Goal: Information Seeking & Learning: Compare options

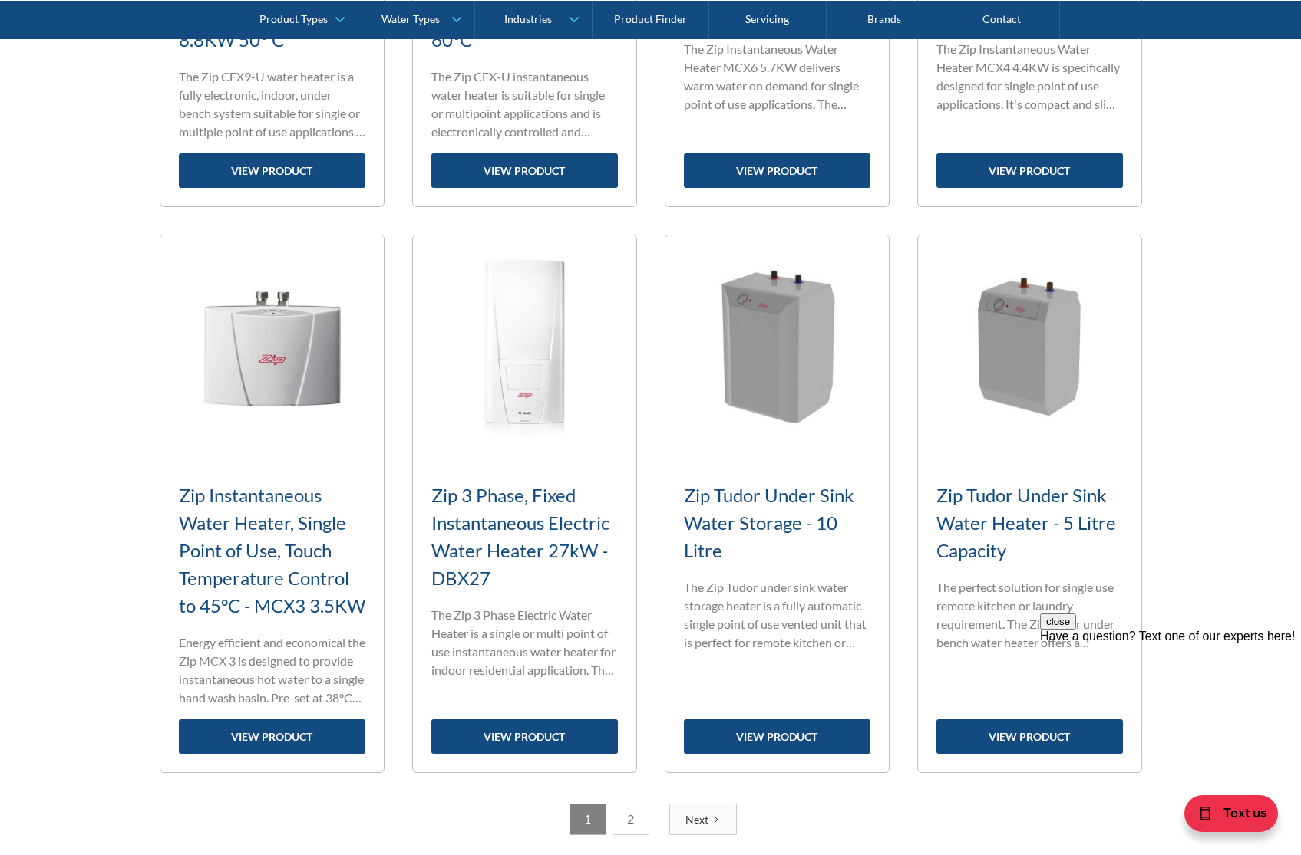
scroll to position [2118, 0]
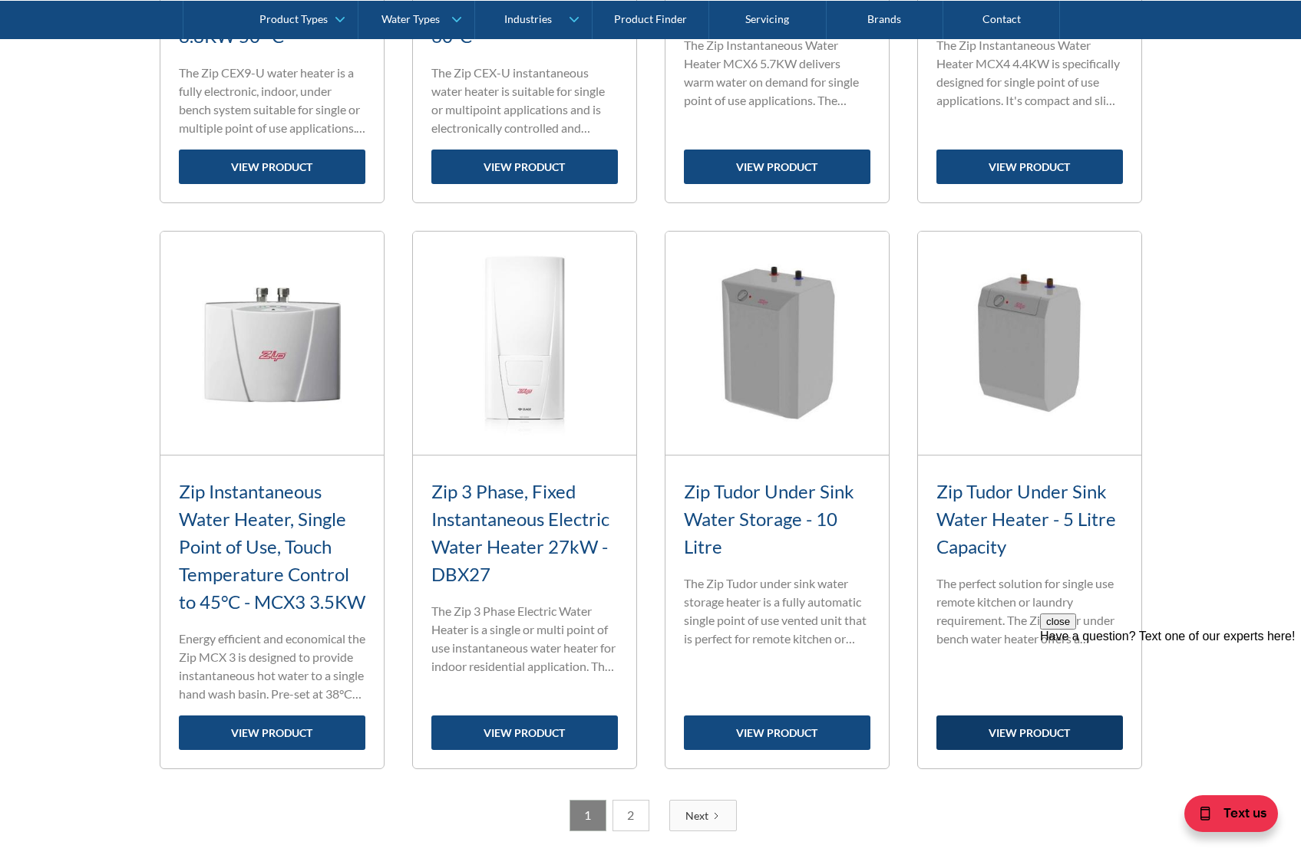
click at [1001, 750] on link "view product" at bounding box center [1029, 733] width 186 height 35
click at [224, 524] on h3 "Zip Instantaneous Water Heater, Single Point of Use, Touch Temperature Control …" at bounding box center [272, 547] width 186 height 138
click at [278, 750] on link "view product" at bounding box center [272, 733] width 186 height 35
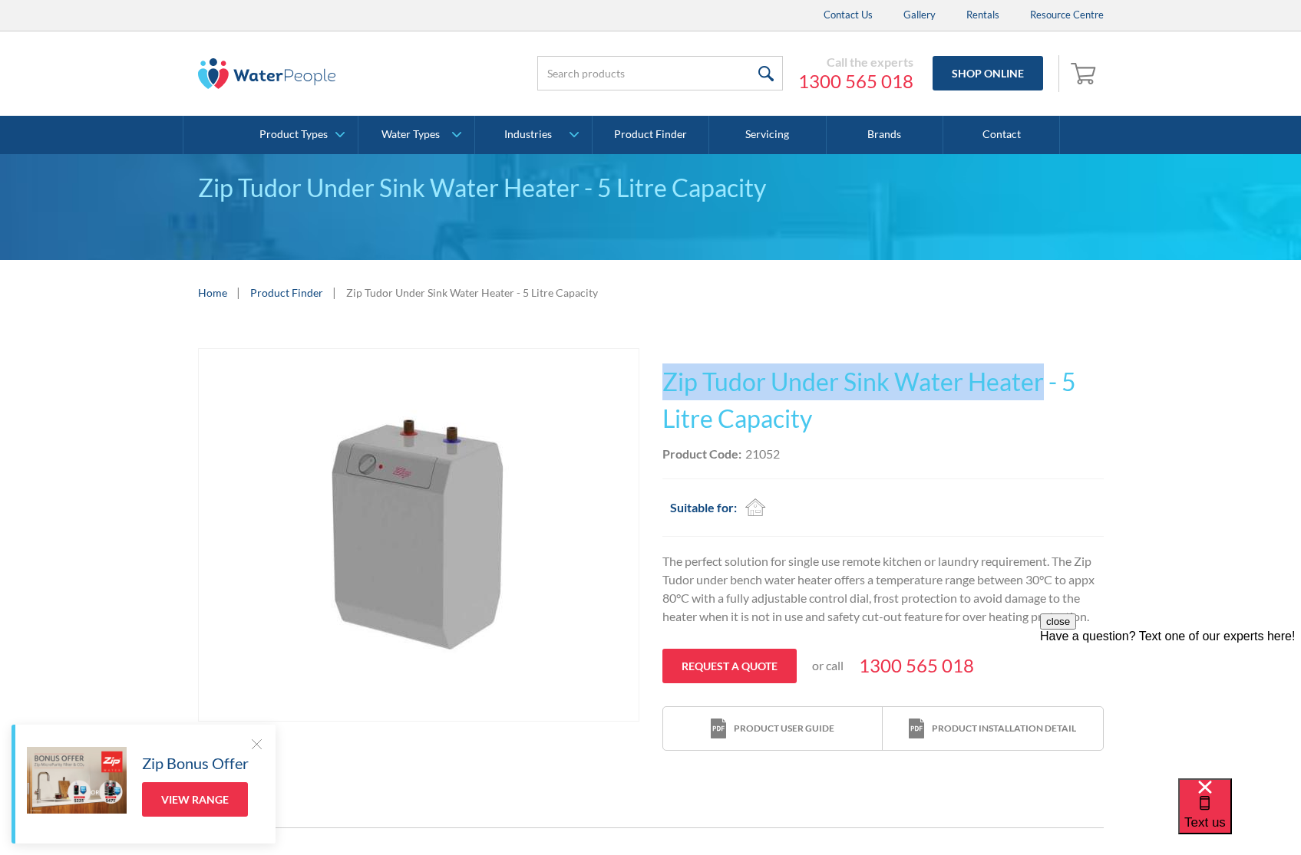
drag, startPoint x: 658, startPoint y: 369, endPoint x: 1041, endPoint y: 383, distance: 383.1
click at [1041, 383] on div "Play video Fits Most Brands Best Seller No items found. This tap design is incl…" at bounding box center [650, 550] width 905 height 404
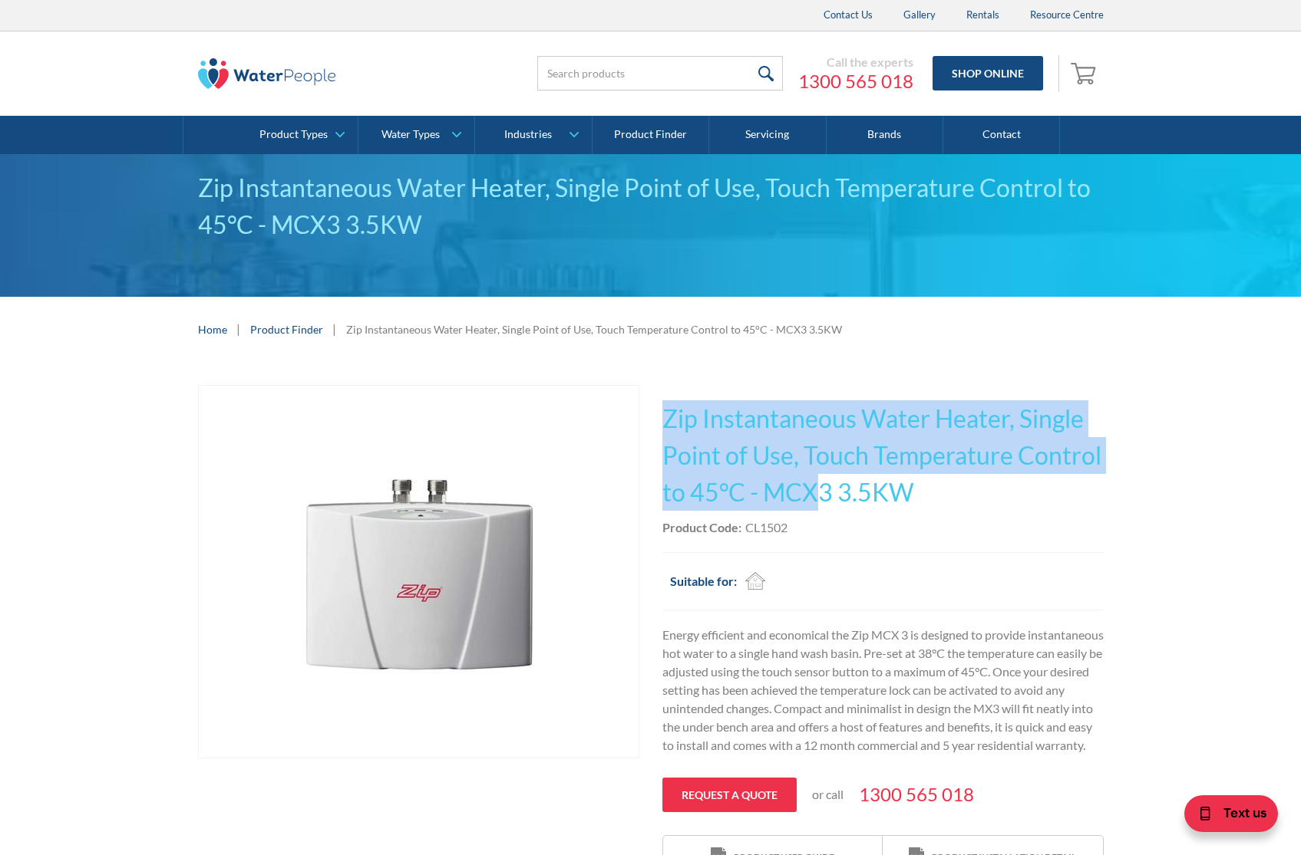
drag, startPoint x: 686, startPoint y: 408, endPoint x: 809, endPoint y: 500, distance: 154.1
click at [809, 500] on div "Play video Fits Most Brands Best Seller No items found. This tap design is incl…" at bounding box center [650, 633] width 905 height 496
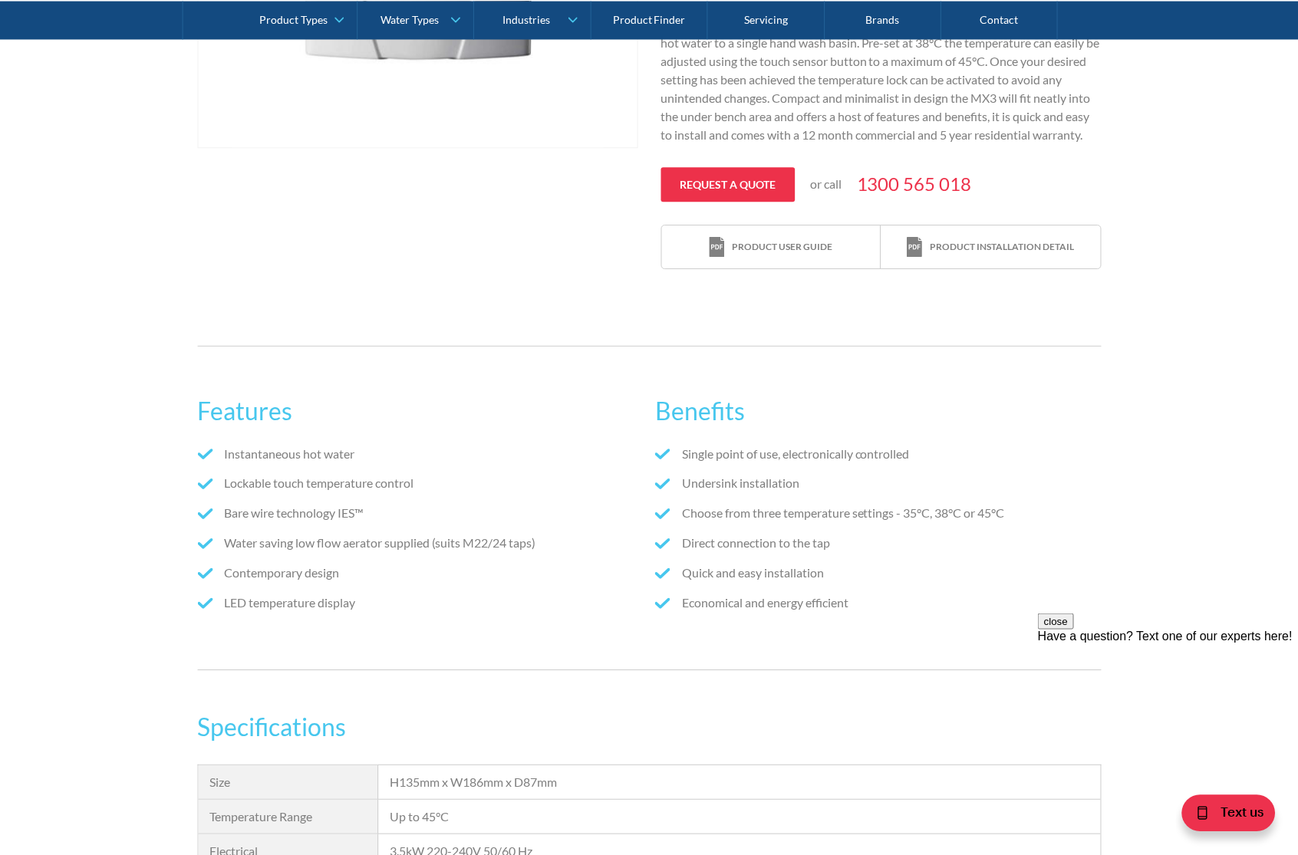
scroll to position [368, 0]
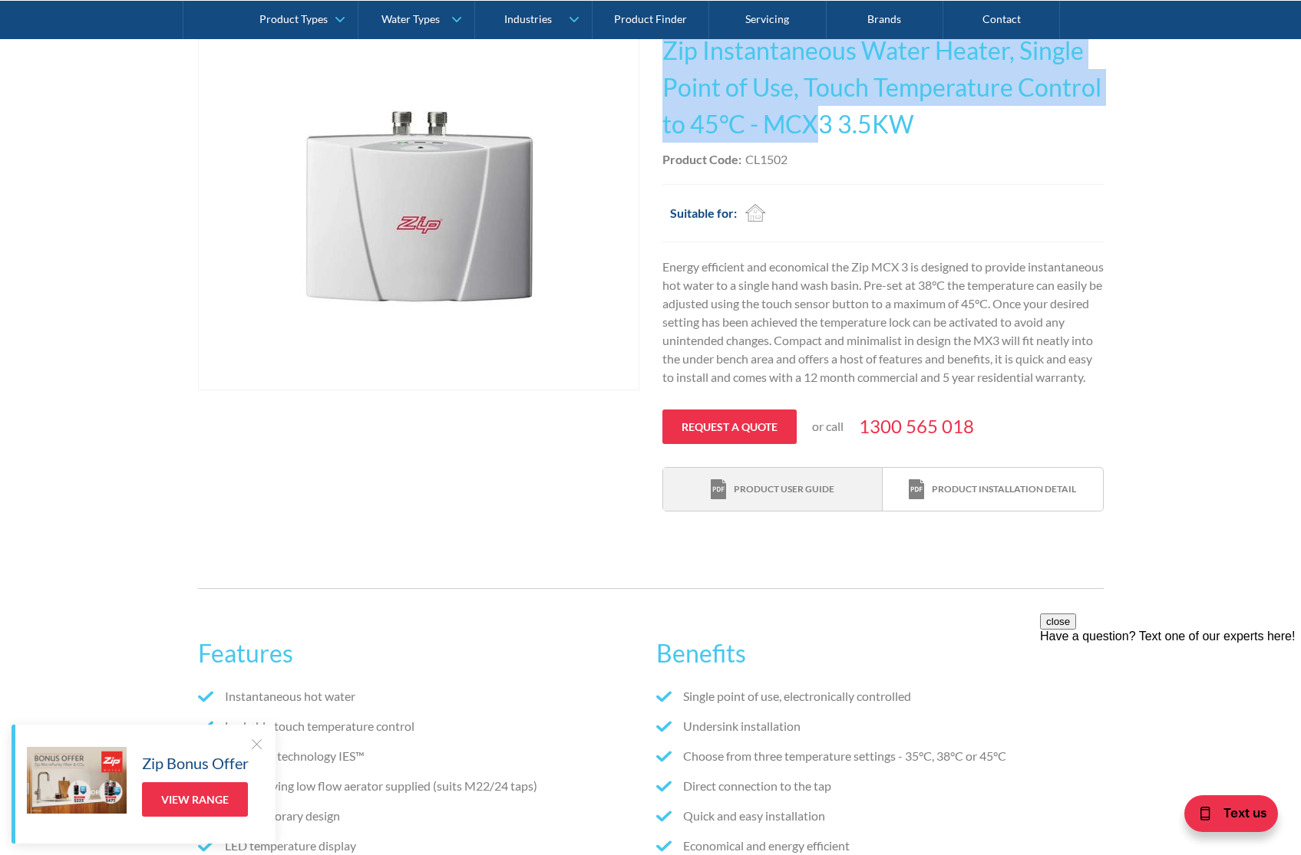
click at [817, 512] on link "Product user guide" at bounding box center [772, 490] width 219 height 44
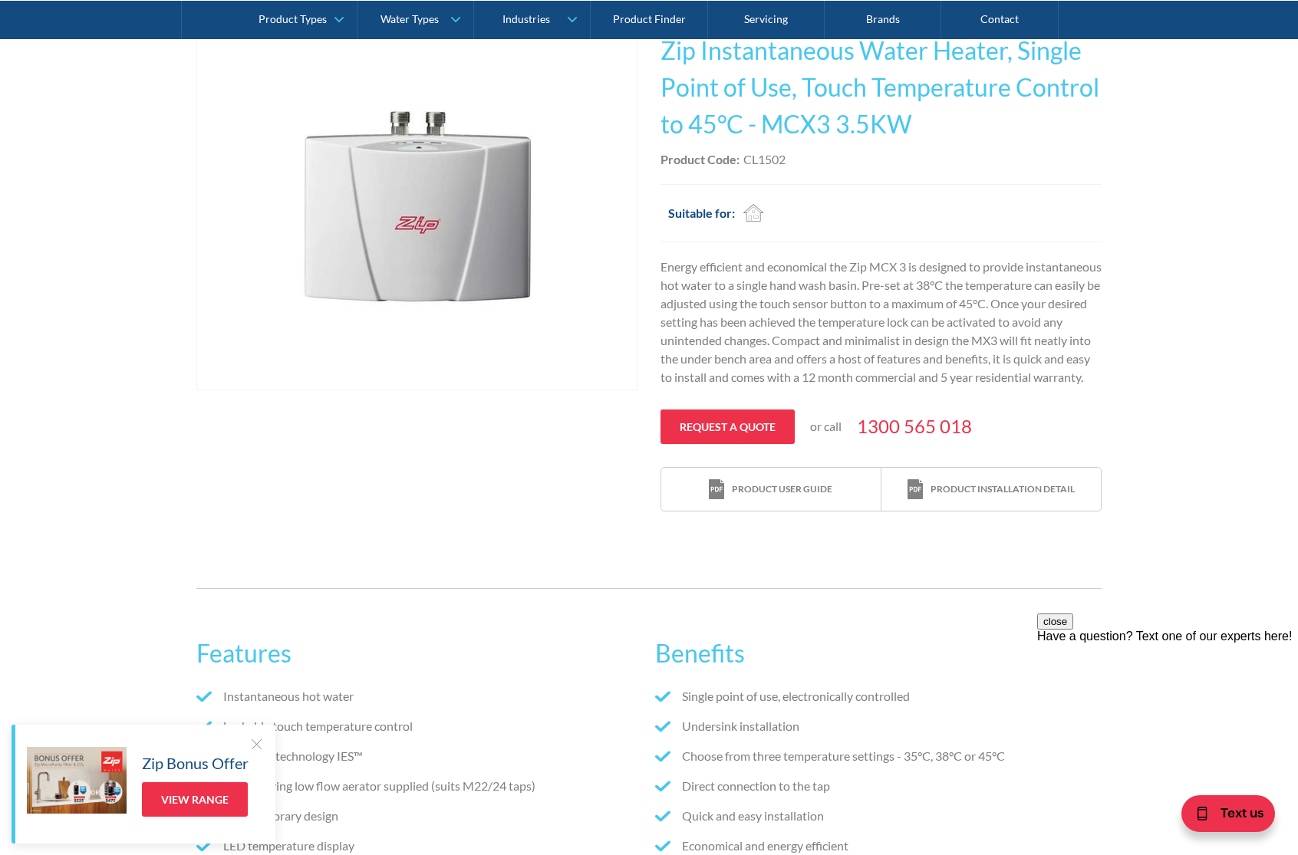
click at [839, 346] on p "Energy efficient and economical the Zip MCX 3 is designed to provide instantane…" at bounding box center [881, 322] width 441 height 129
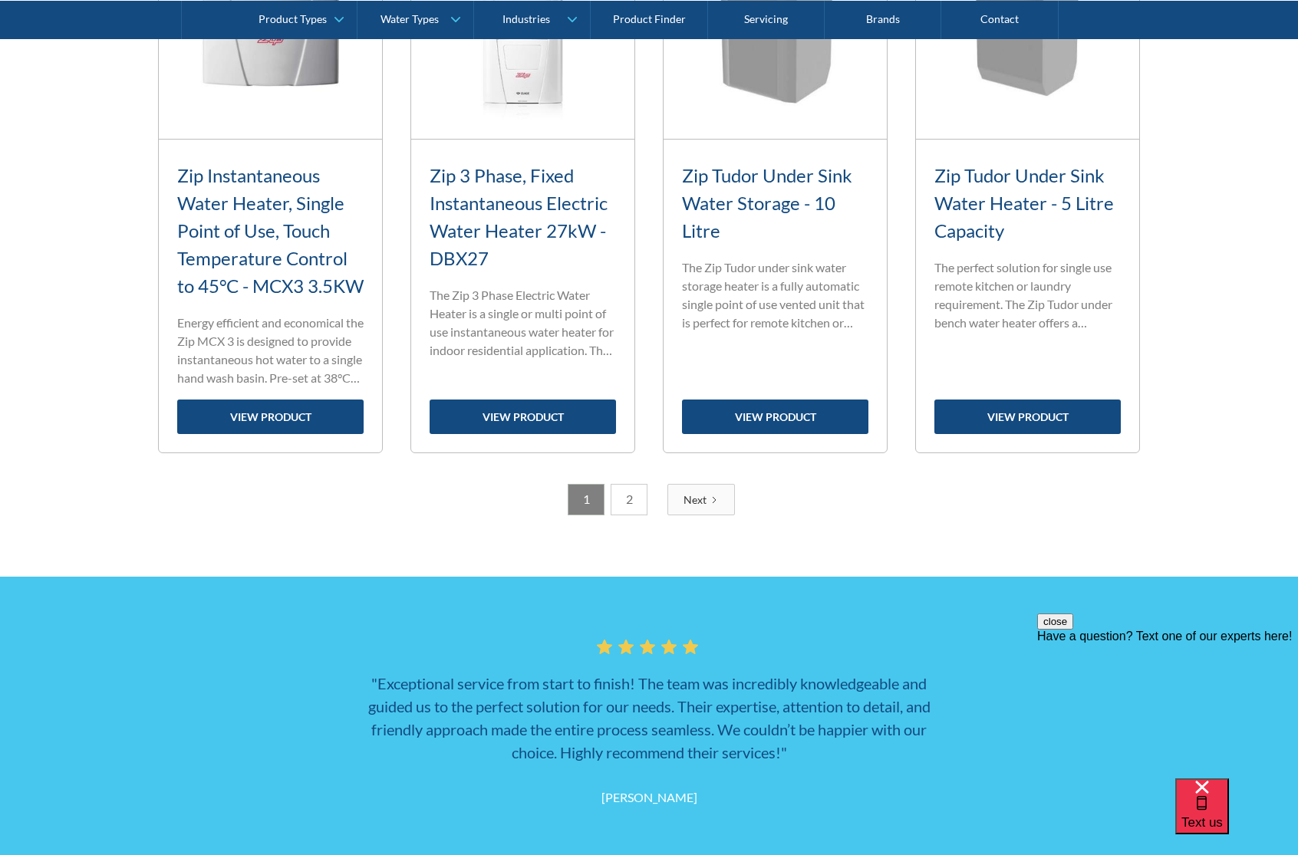
scroll to position [2486, 0]
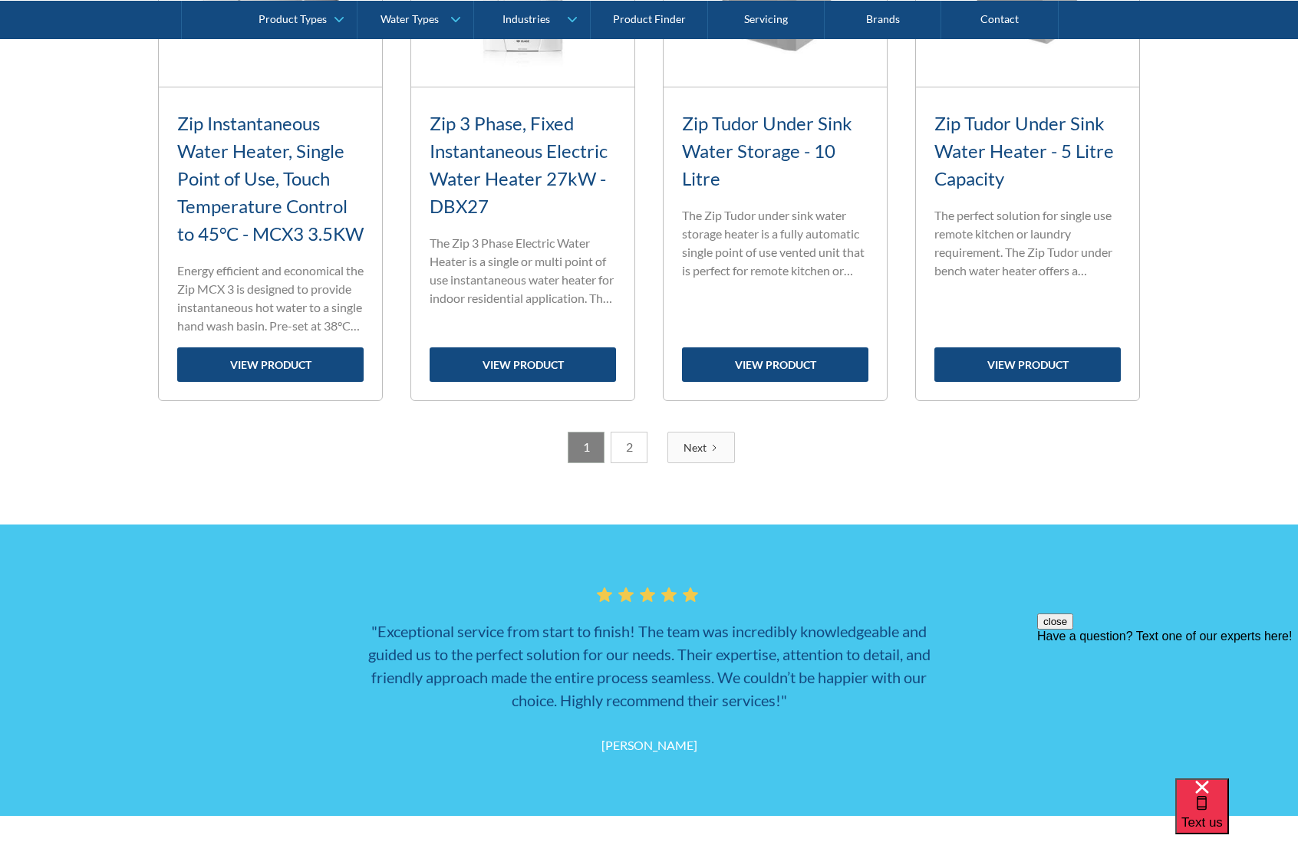
click at [687, 456] on div "Next" at bounding box center [695, 448] width 23 height 16
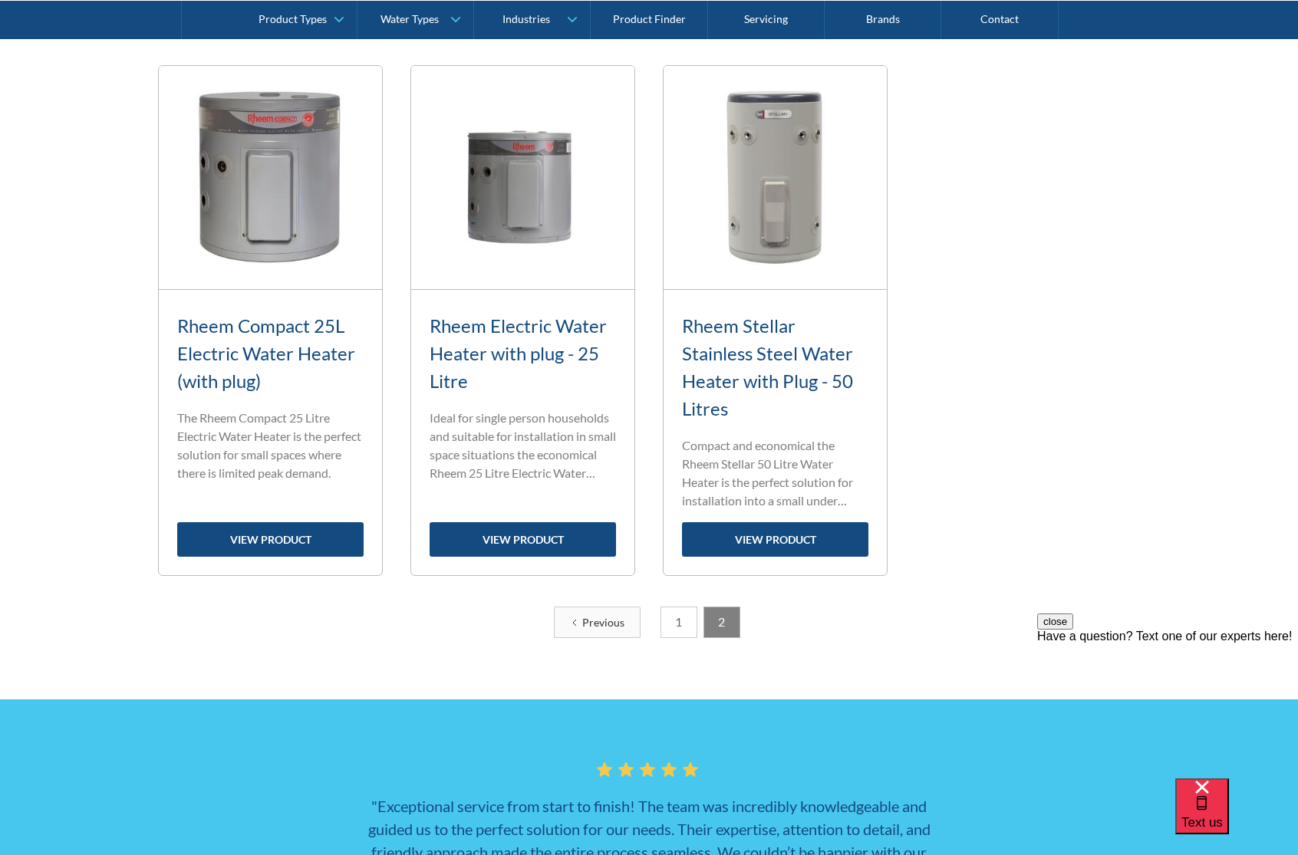
scroll to position [643, 0]
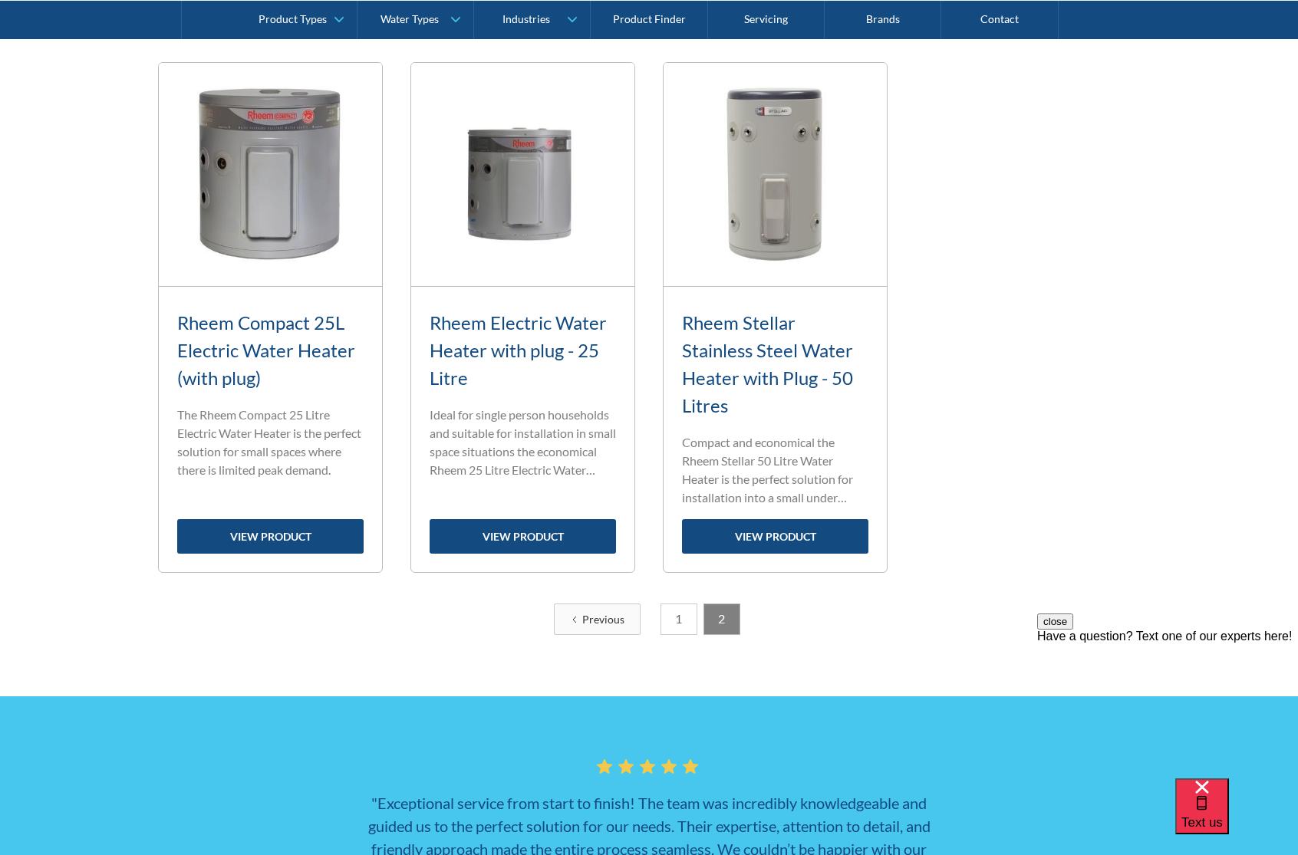
click at [677, 617] on link "1" at bounding box center [679, 619] width 37 height 31
